Goal: Communication & Community: Ask a question

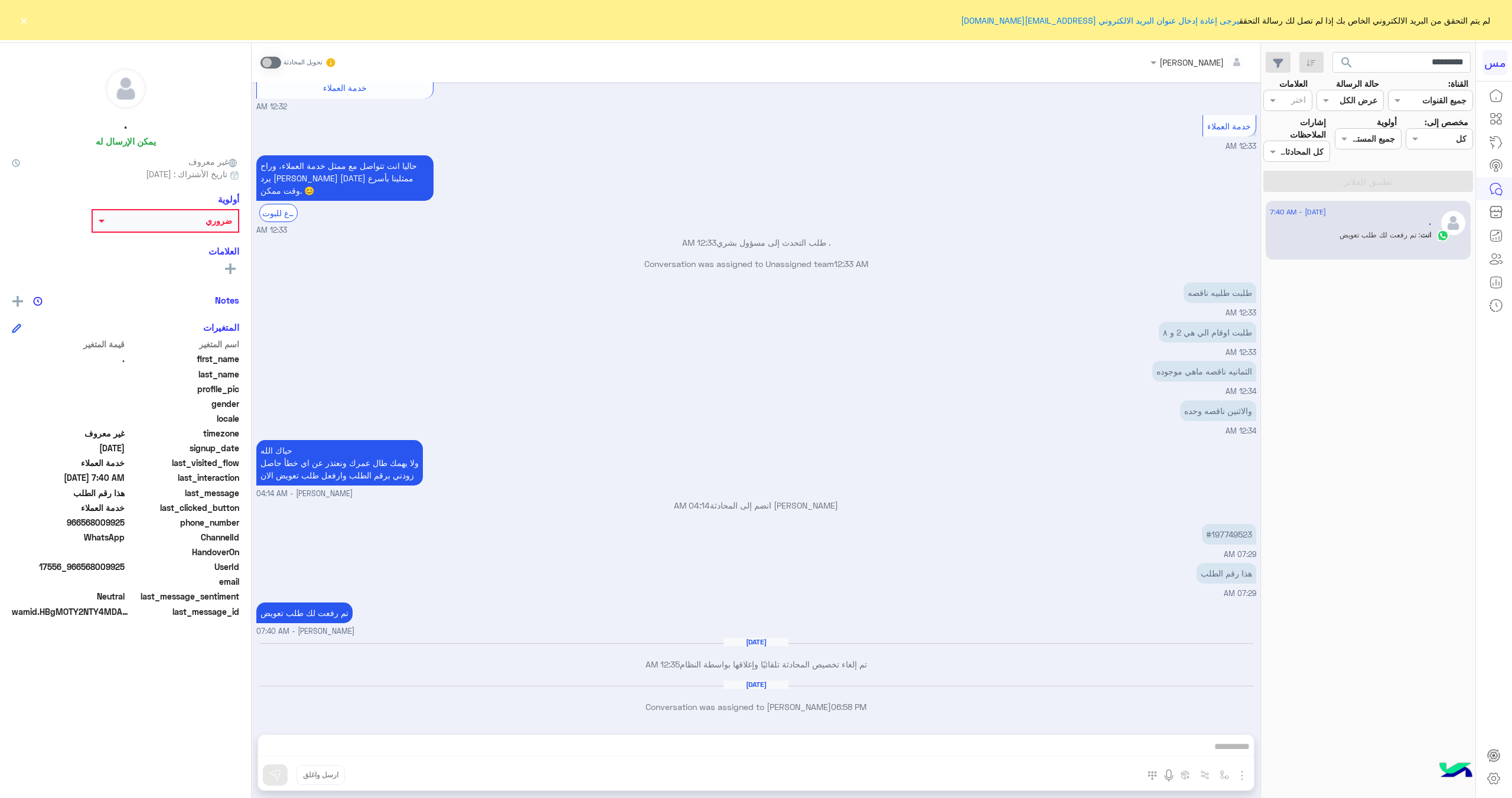
scroll to position [987, 0]
drag, startPoint x: 1405, startPoint y: 63, endPoint x: 1511, endPoint y: 58, distance: 106.1
click at [1511, 56] on div "مس لم يتم التحقق من البريد الالكتروني الخاص بك إذا لم تصل لك رسالة التحقق يرجى …" at bounding box center [756, 399] width 1512 height 798
click at [1109, 215] on div "حاليا انت تتواصل مع ممثل خدمة العملاء، وراح يرد [PERSON_NAME] [DATE] ممثلينا بأ…" at bounding box center [756, 195] width 1000 height 84
click at [1384, 63] on input "text" at bounding box center [1401, 62] width 139 height 21
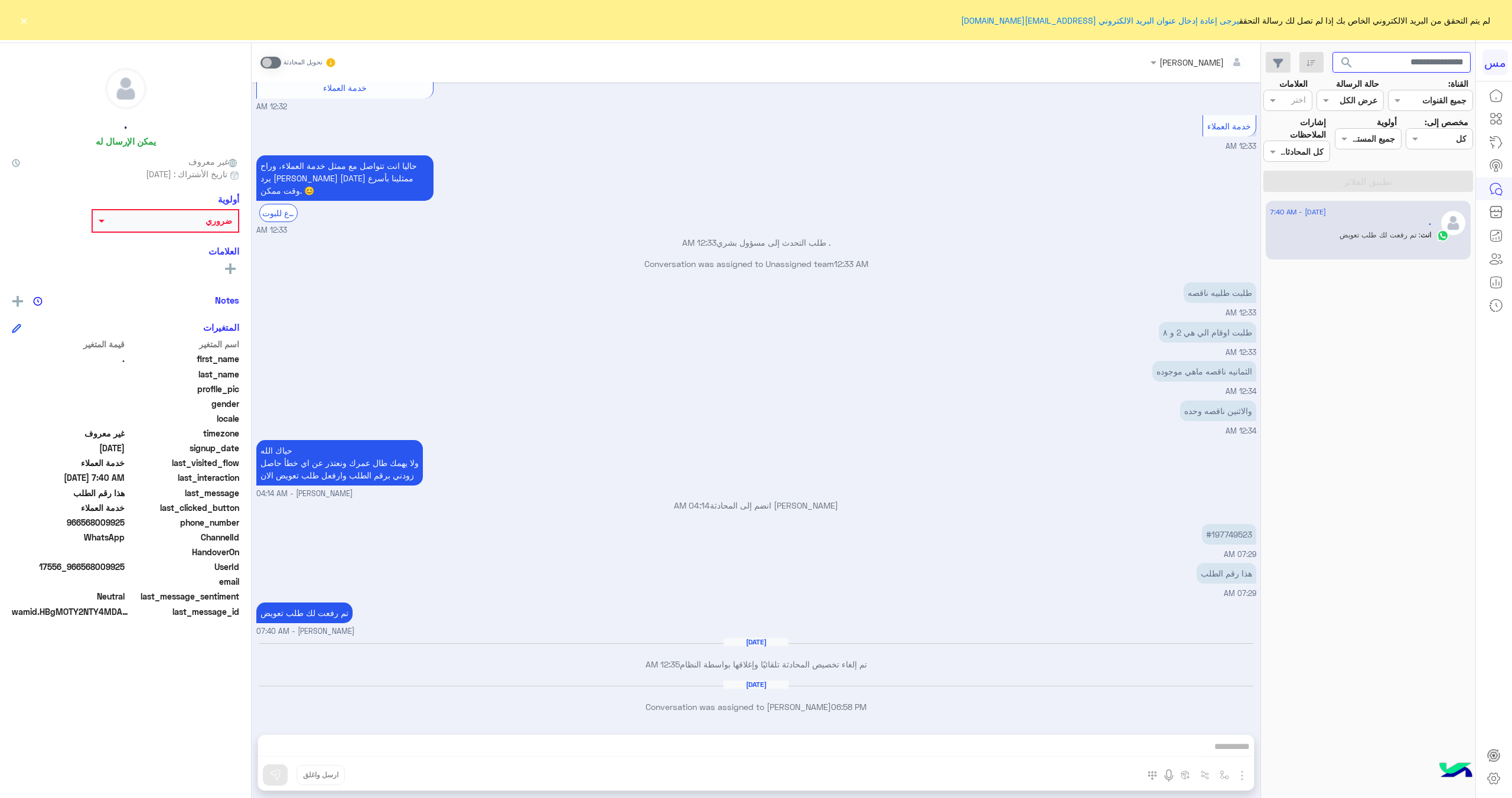
click at [1332, 52] on button "search" at bounding box center [1347, 64] width 29 height 25
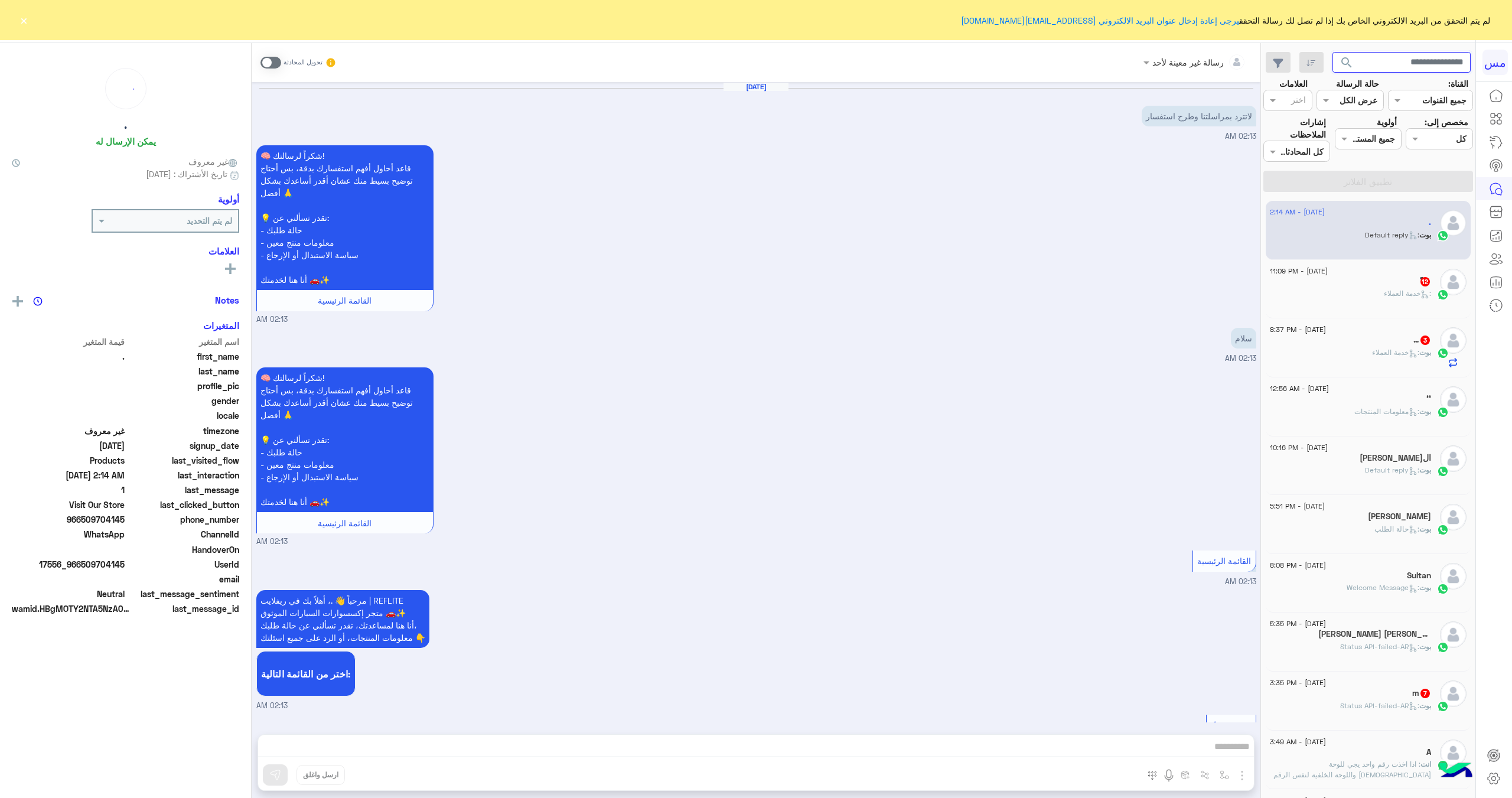
scroll to position [513, 0]
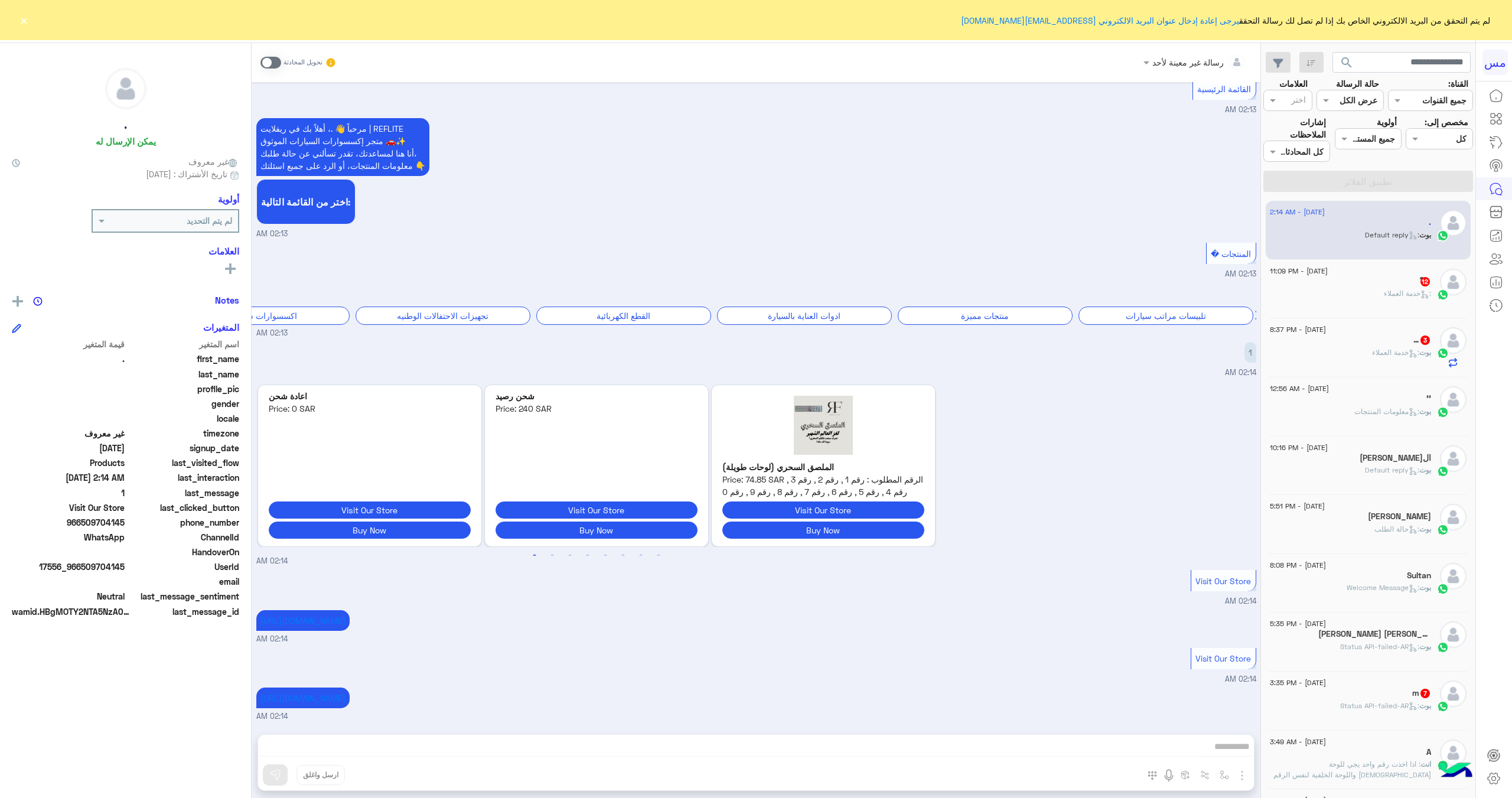
click at [1334, 364] on div "بوت : خدمة العملاء" at bounding box center [1350, 358] width 161 height 21
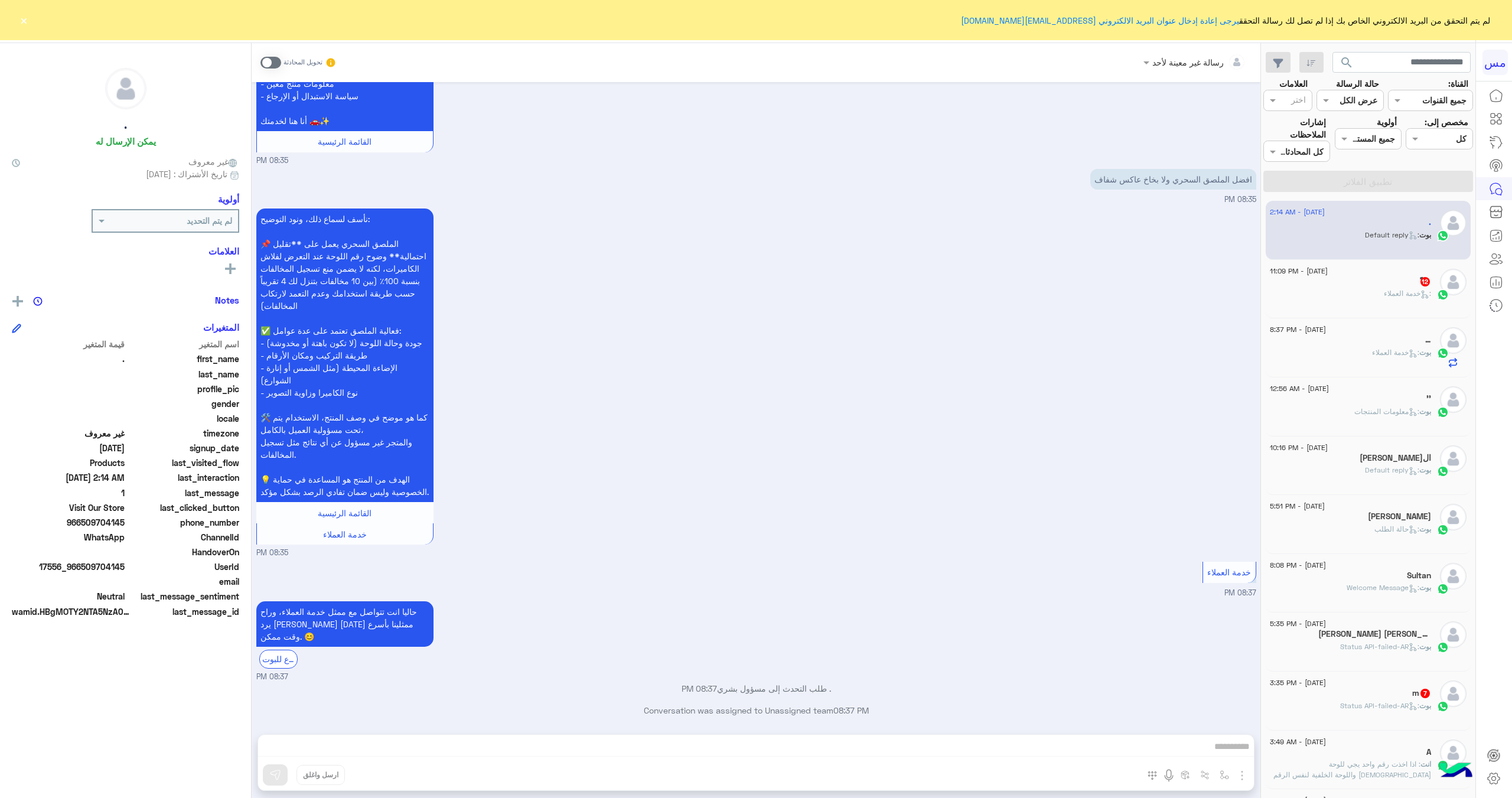
scroll to position [162, 0]
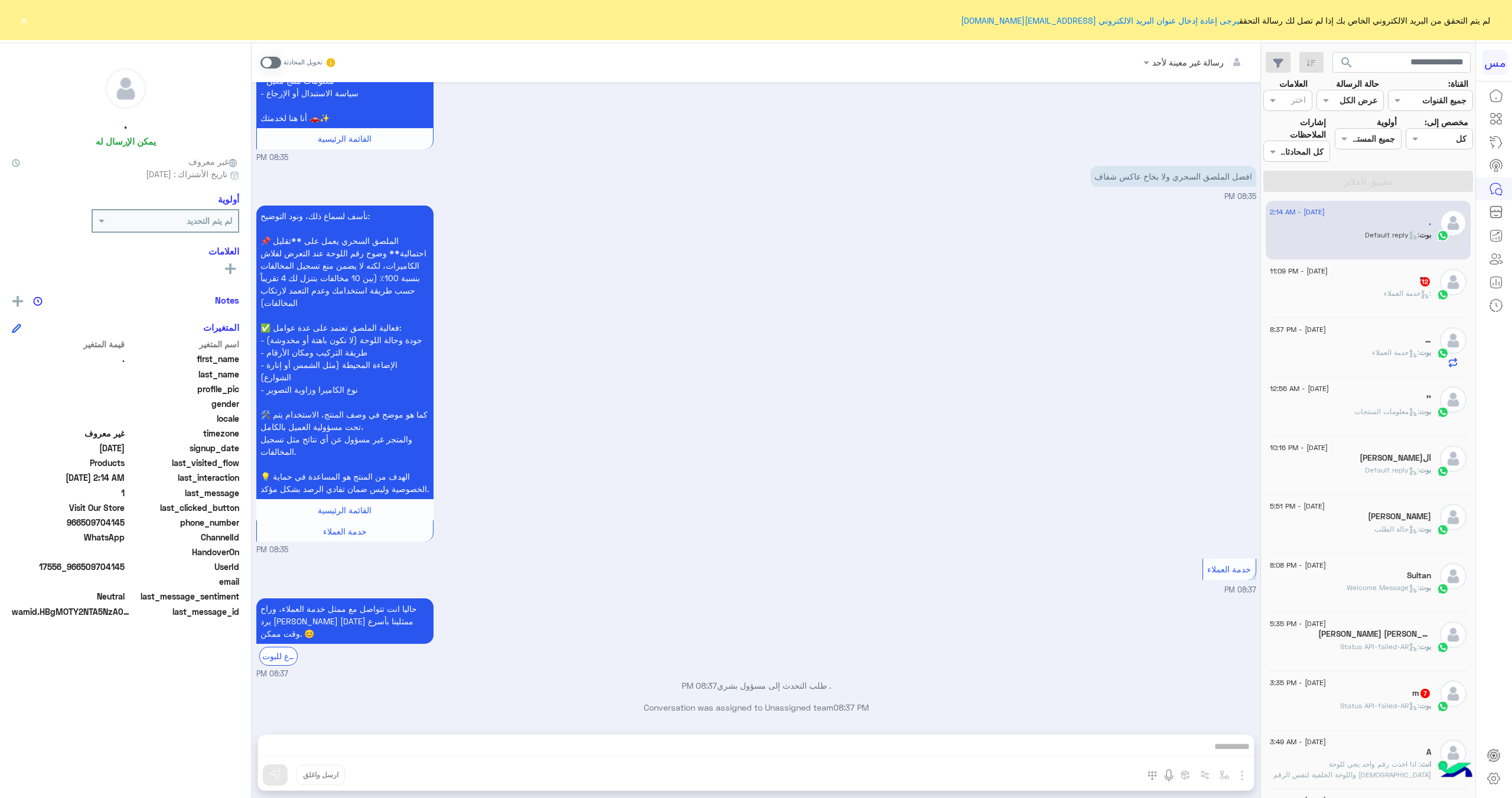
click at [766, 749] on div "رسالة غير معينة لأحد تحويل المحادثة [DATE] لاتترد بمراسلتنا وطرح استفسار 08:35 …" at bounding box center [756, 423] width 1008 height 760
click at [275, 61] on span at bounding box center [271, 63] width 21 height 12
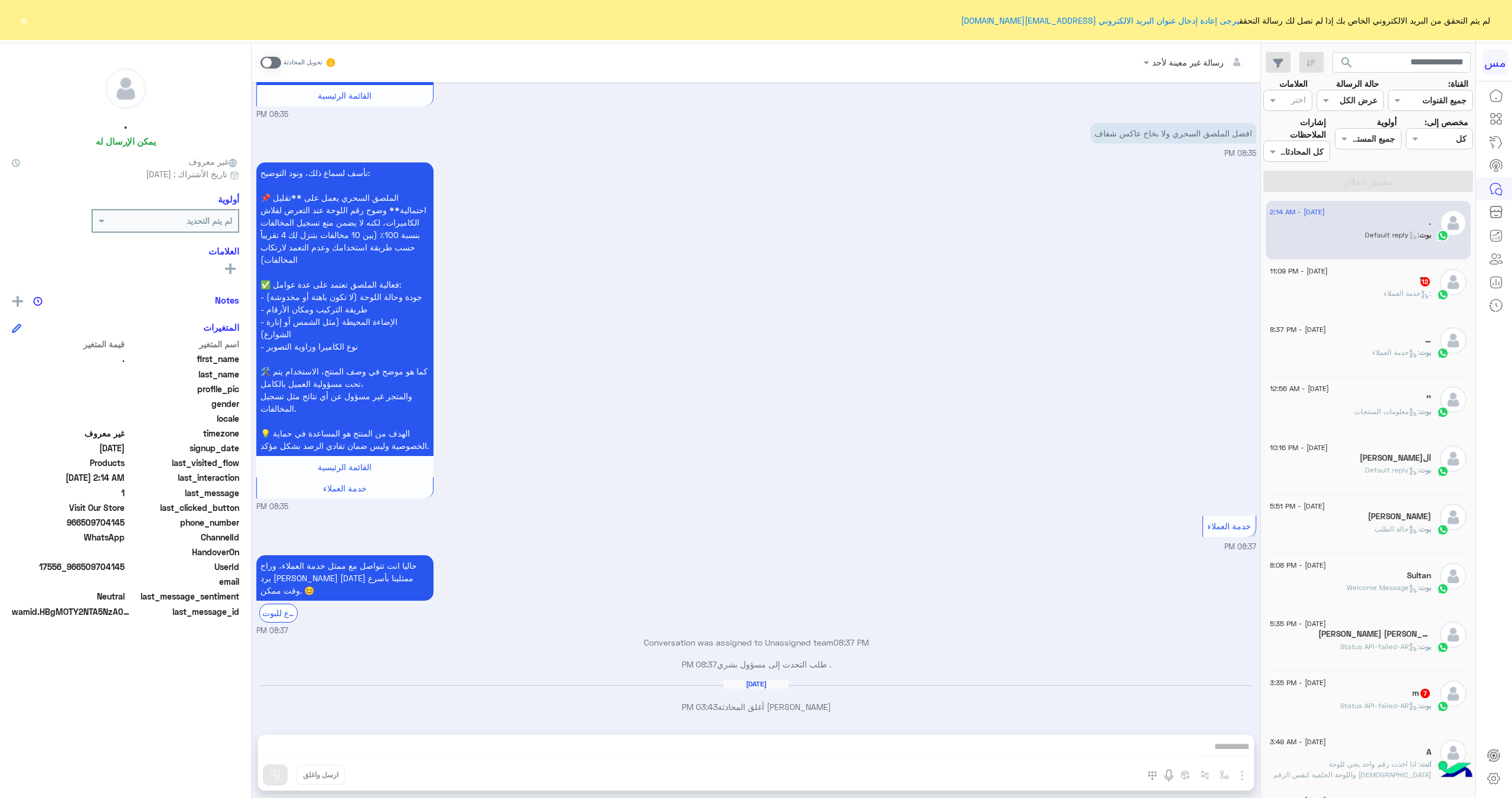
click at [274, 60] on span at bounding box center [271, 63] width 21 height 12
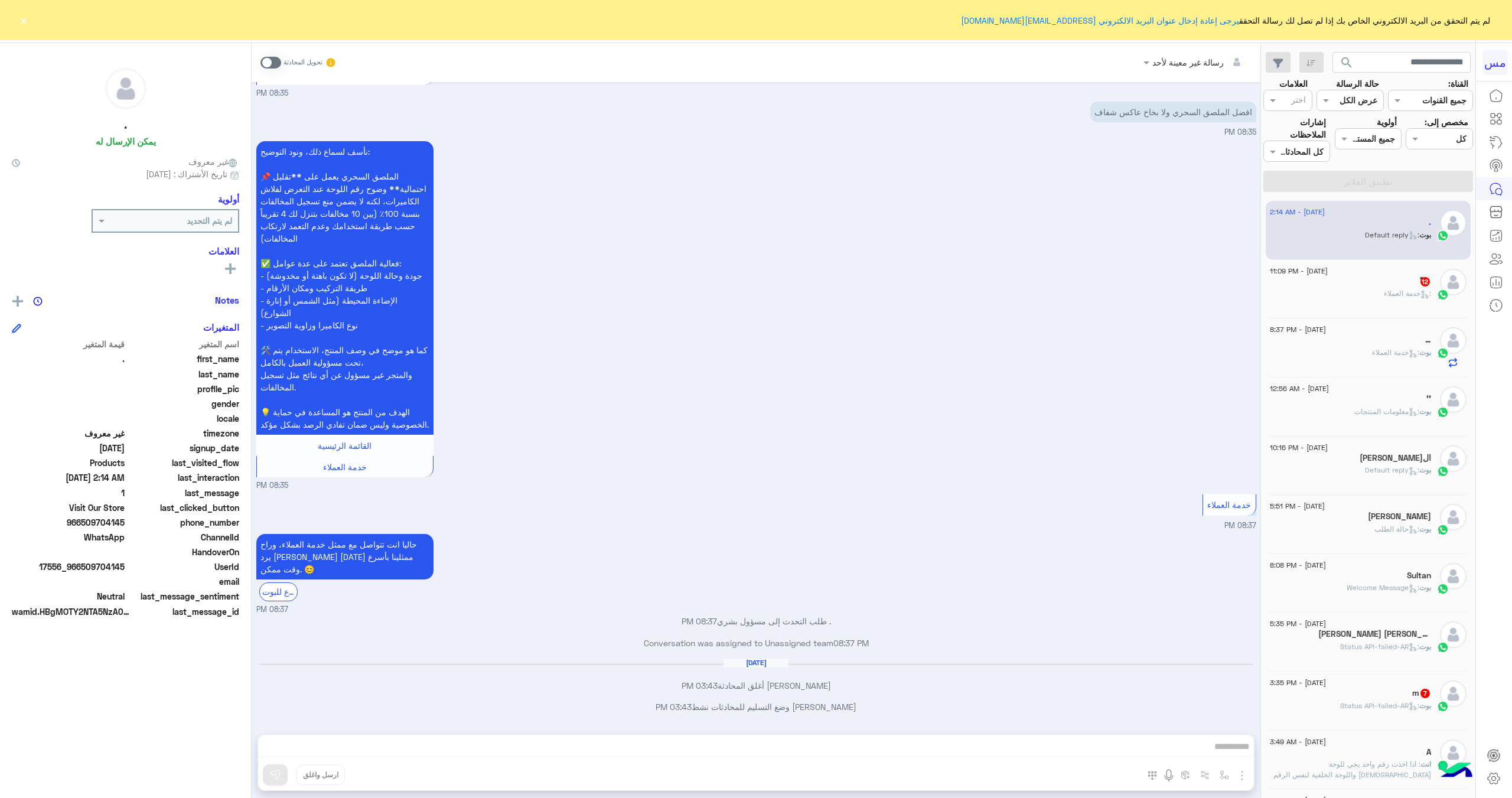
click at [801, 743] on div "رسالة غير معينة لأحد تحويل المحادثة [DATE] لاتترد بمراسلتنا وطرح استفسار 08:35 …" at bounding box center [756, 423] width 1008 height 760
click at [1368, 278] on div "ًً 12" at bounding box center [1350, 283] width 161 height 12
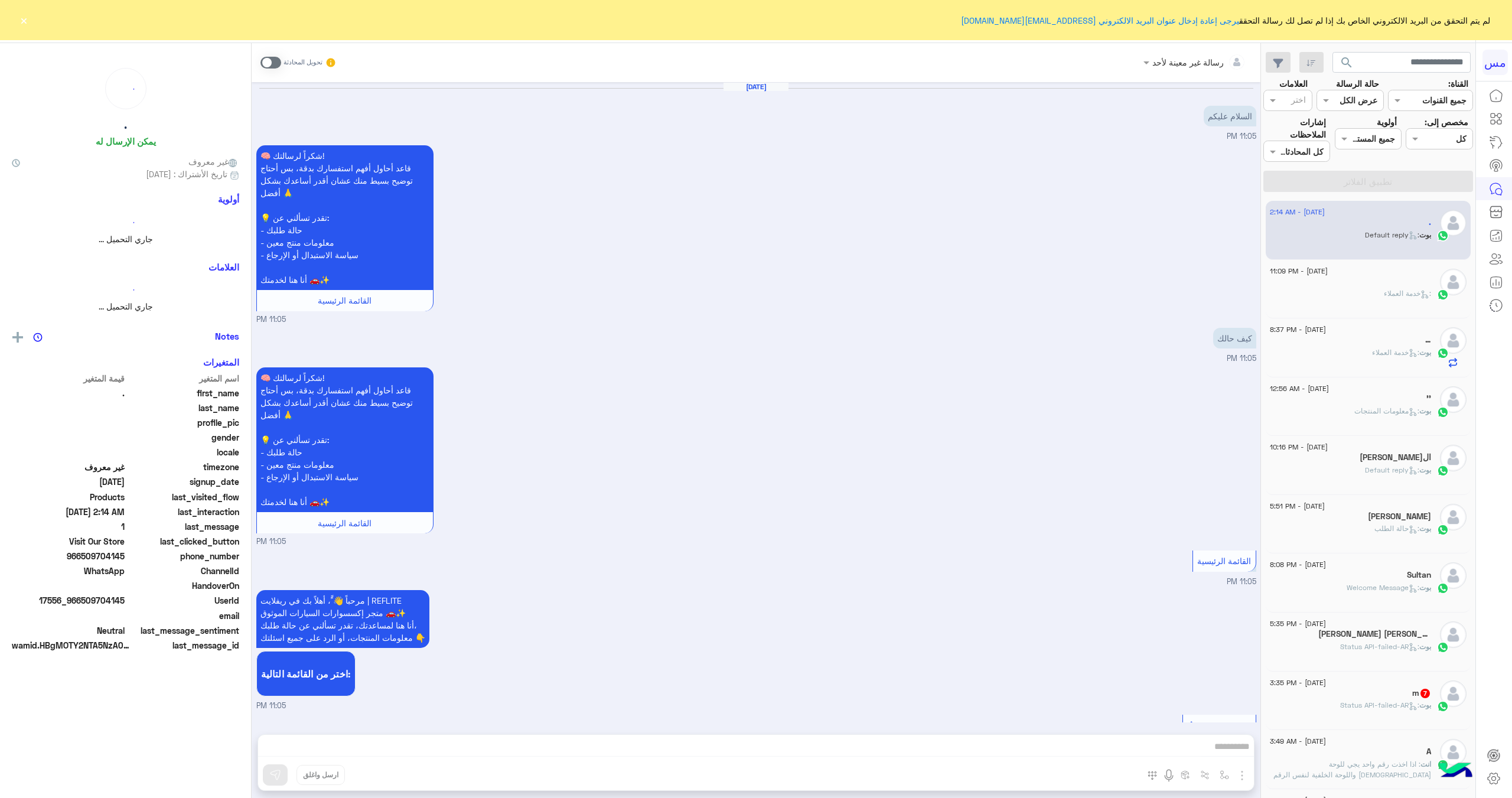
scroll to position [1531, 0]
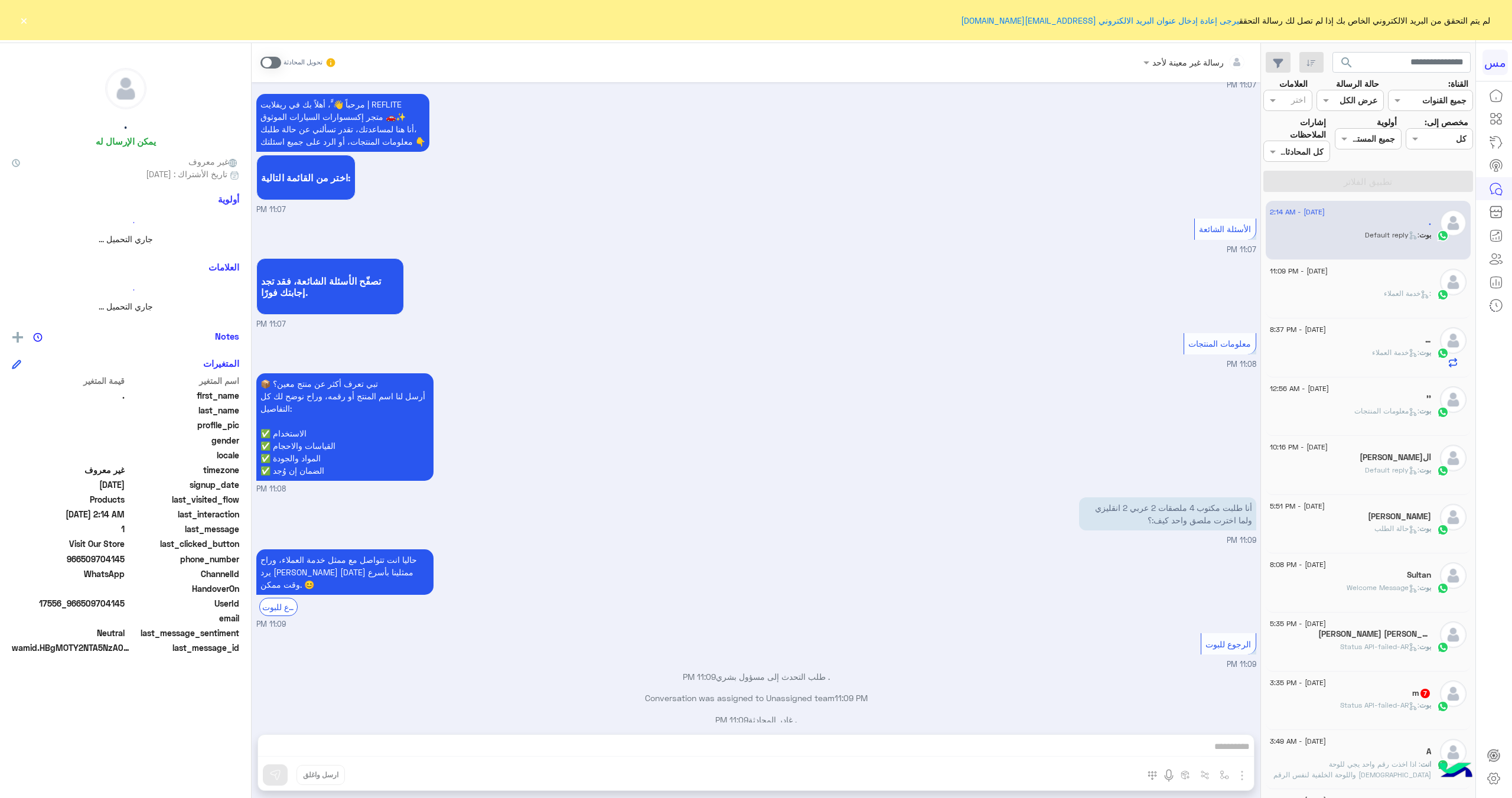
click at [1385, 232] on span ": Default reply" at bounding box center [1392, 235] width 54 height 9
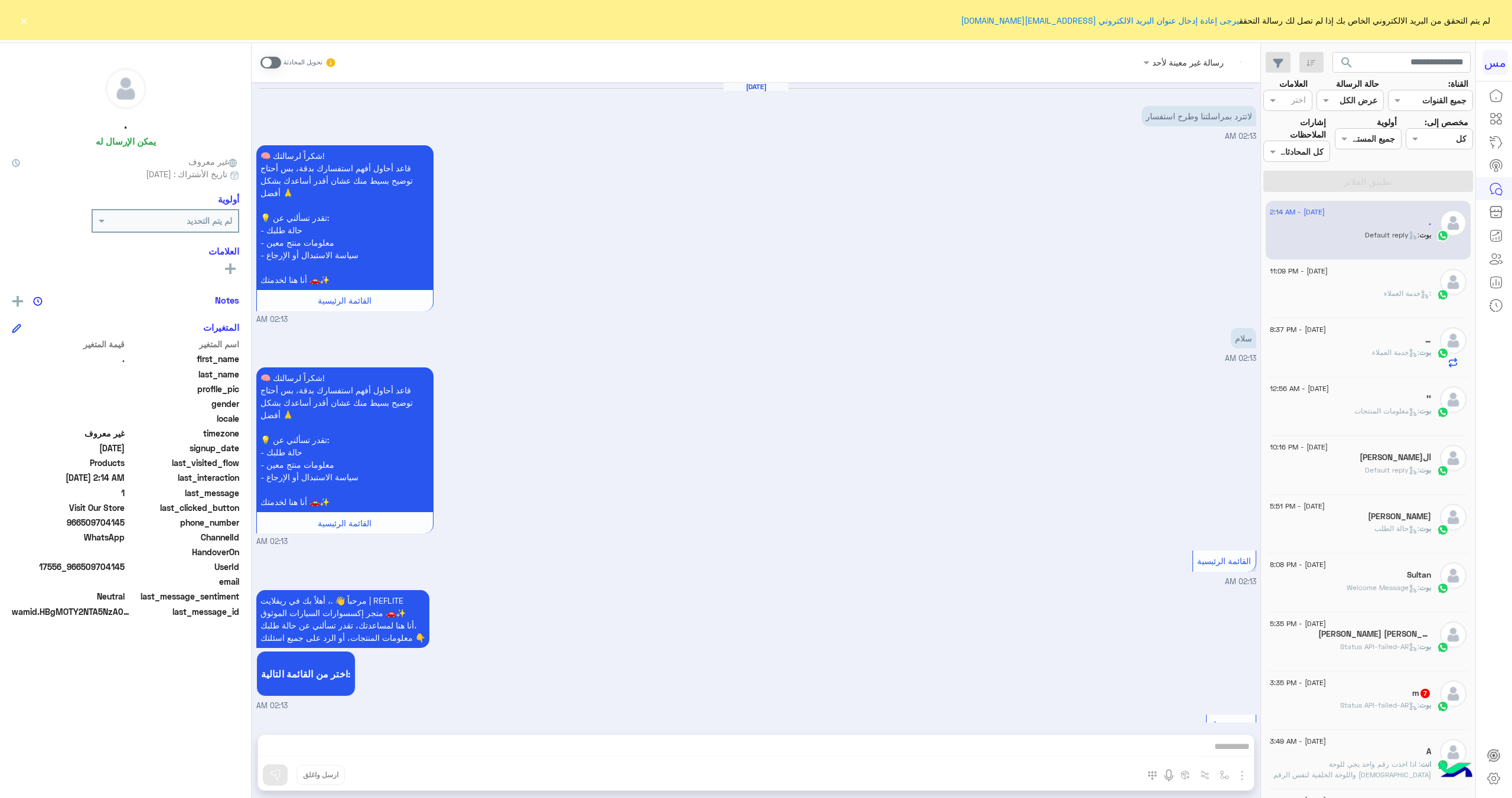
scroll to position [513, 0]
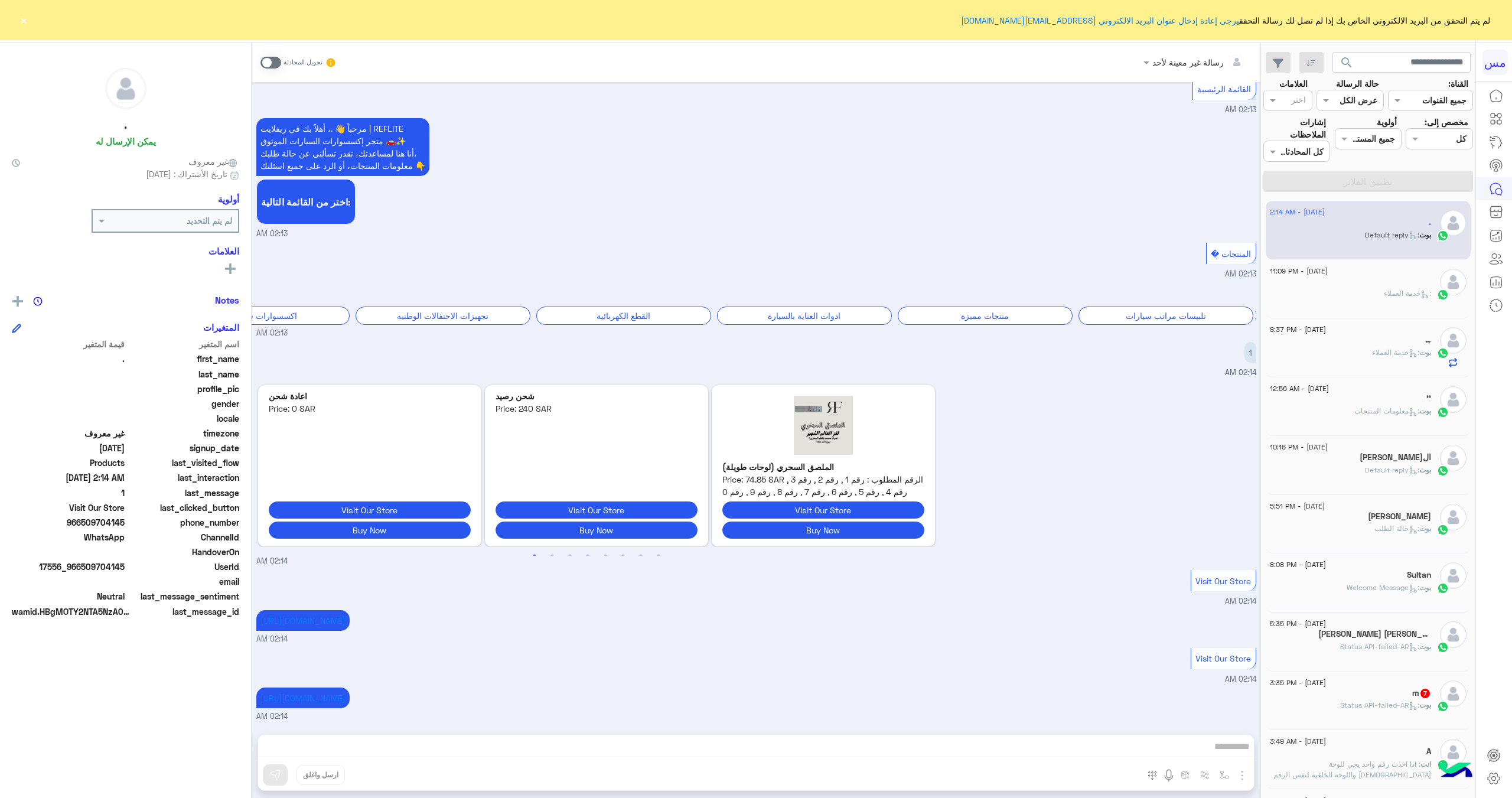
click at [1334, 362] on div "بوت : خدمة العملاء" at bounding box center [1350, 358] width 161 height 21
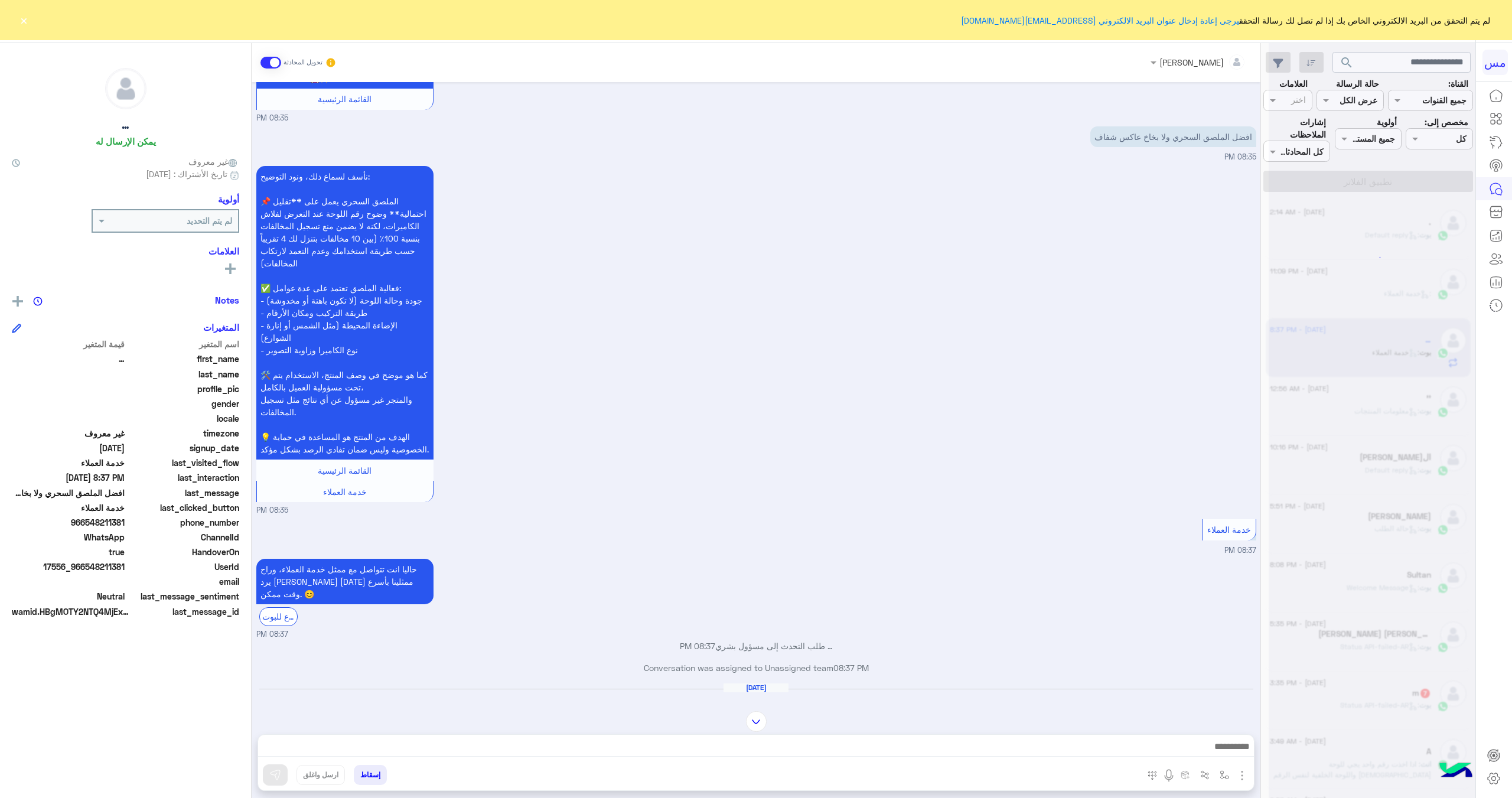
scroll to position [252, 0]
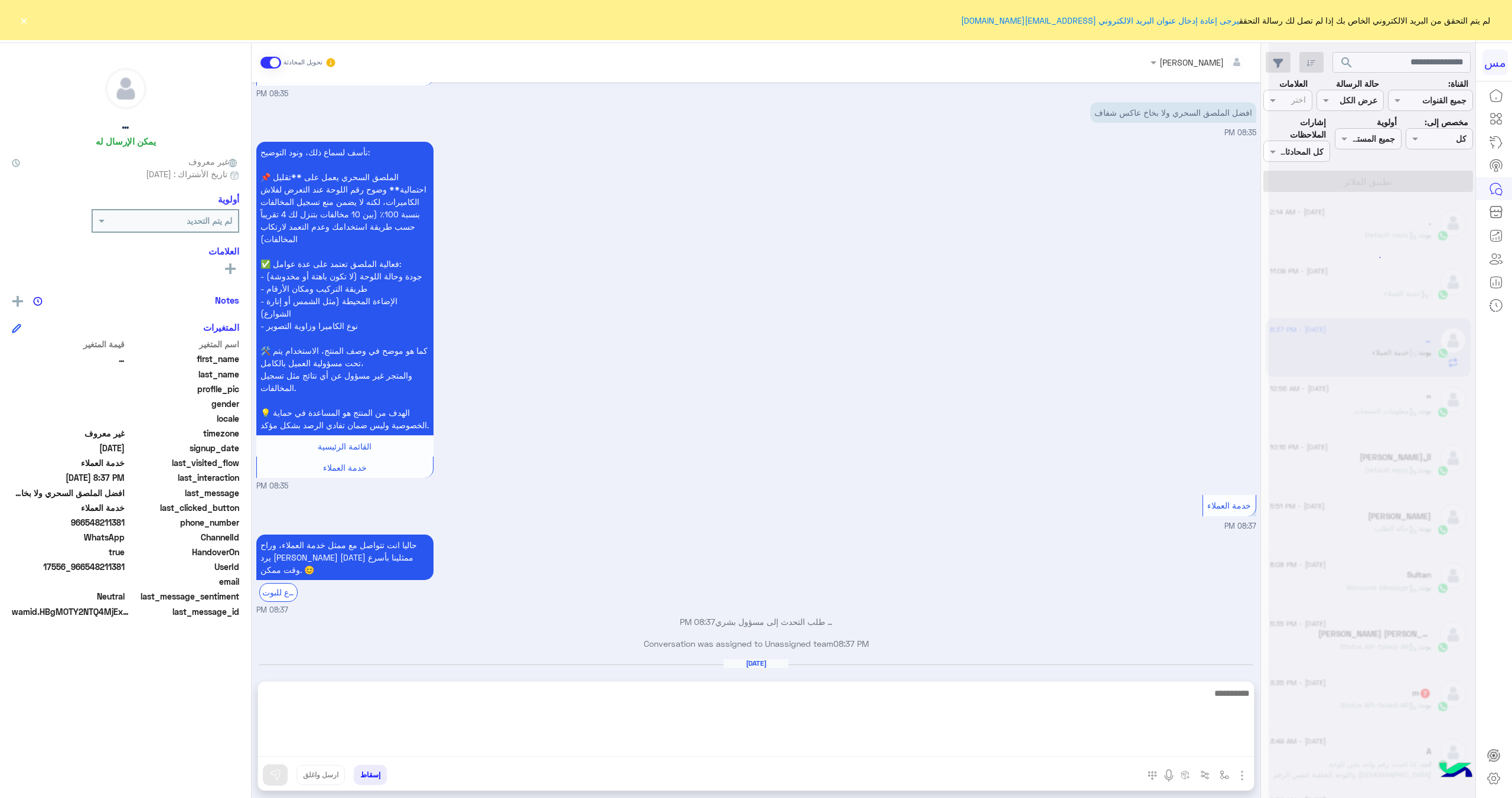
click at [1001, 748] on textarea at bounding box center [756, 722] width 996 height 71
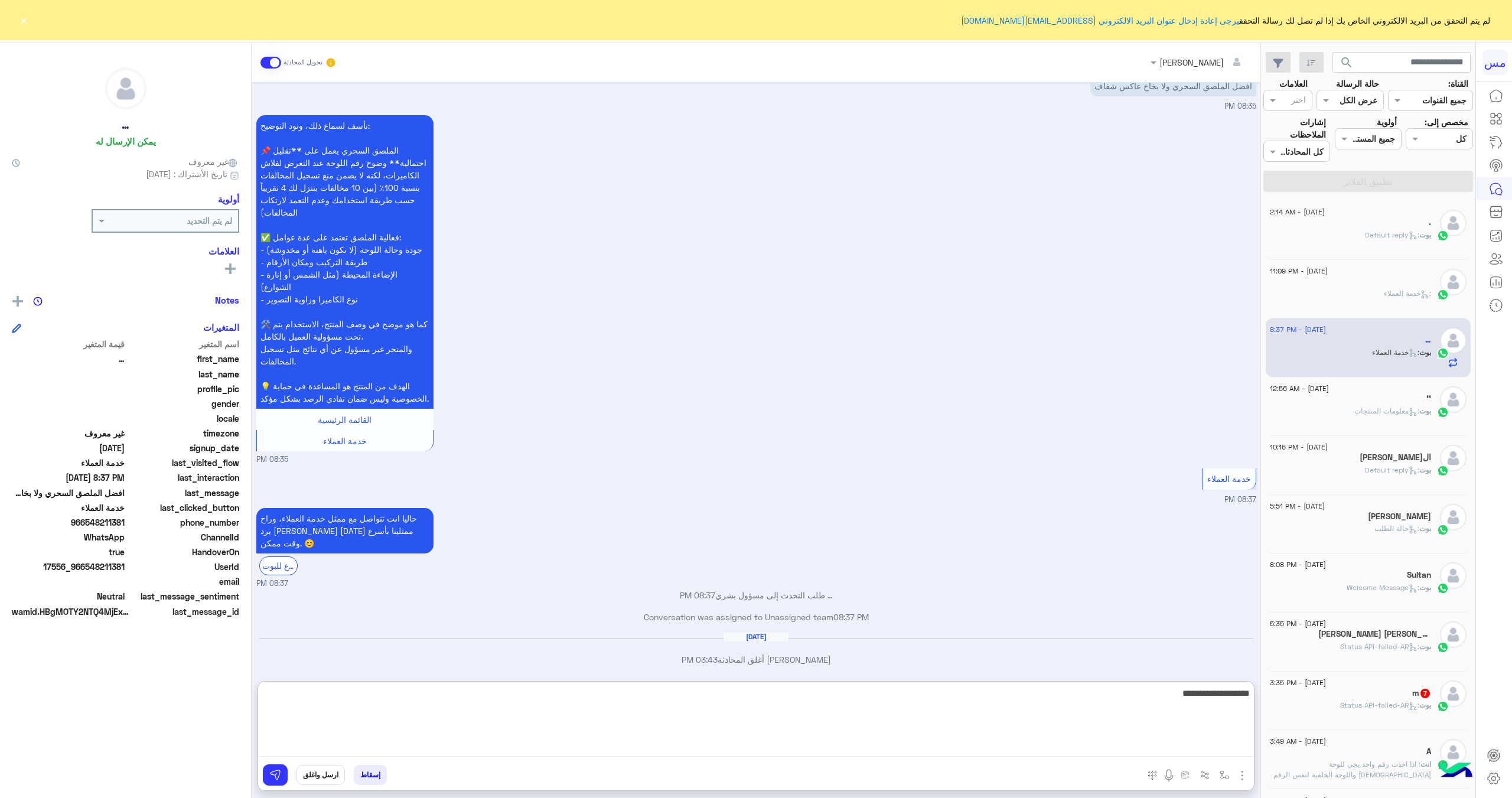
scroll to position [226, 0]
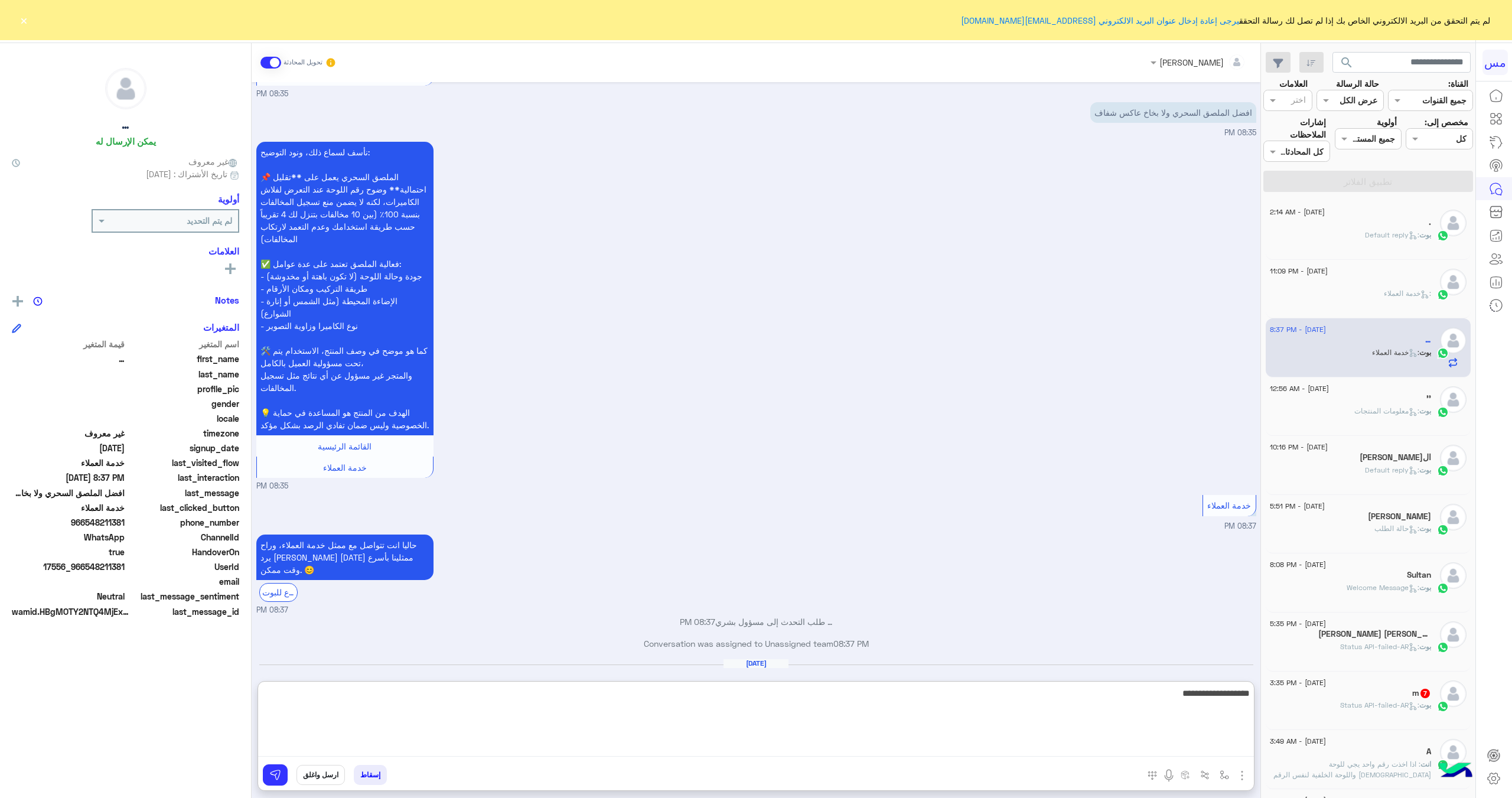
type textarea "**********"
